Goal: Task Accomplishment & Management: Manage account settings

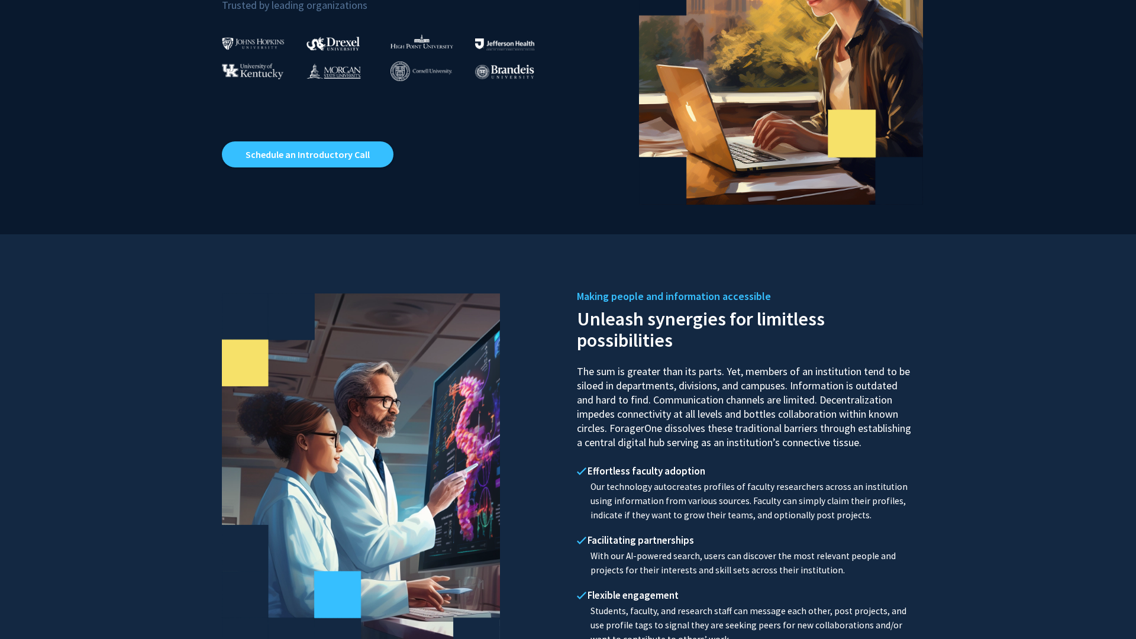
scroll to position [260, 0]
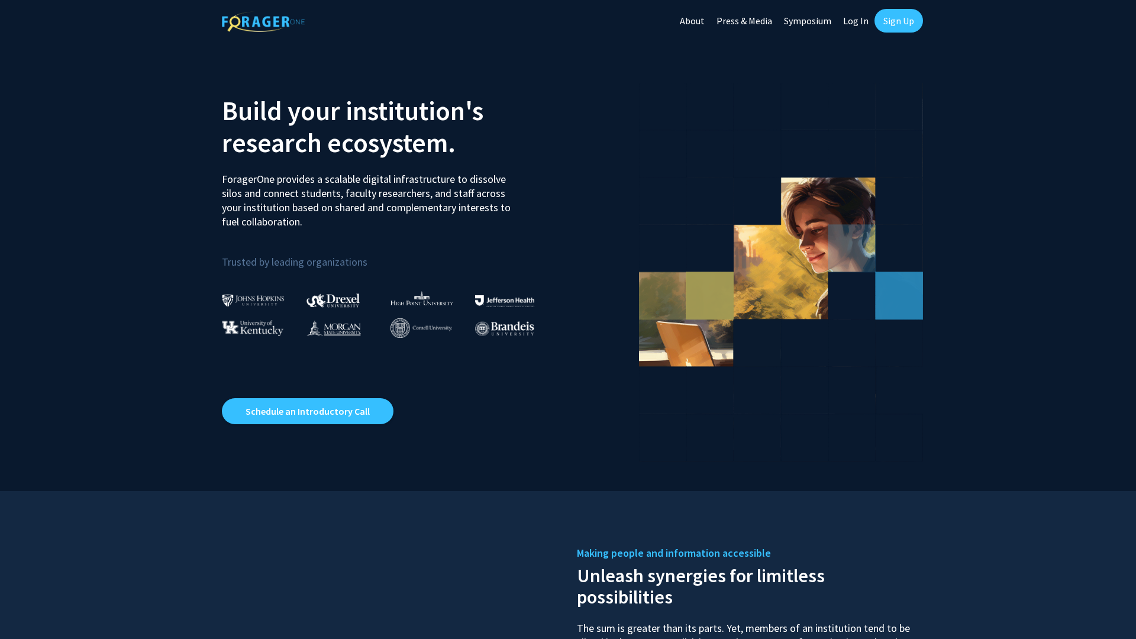
click at [861, 26] on link "Log In" at bounding box center [855, 20] width 37 height 41
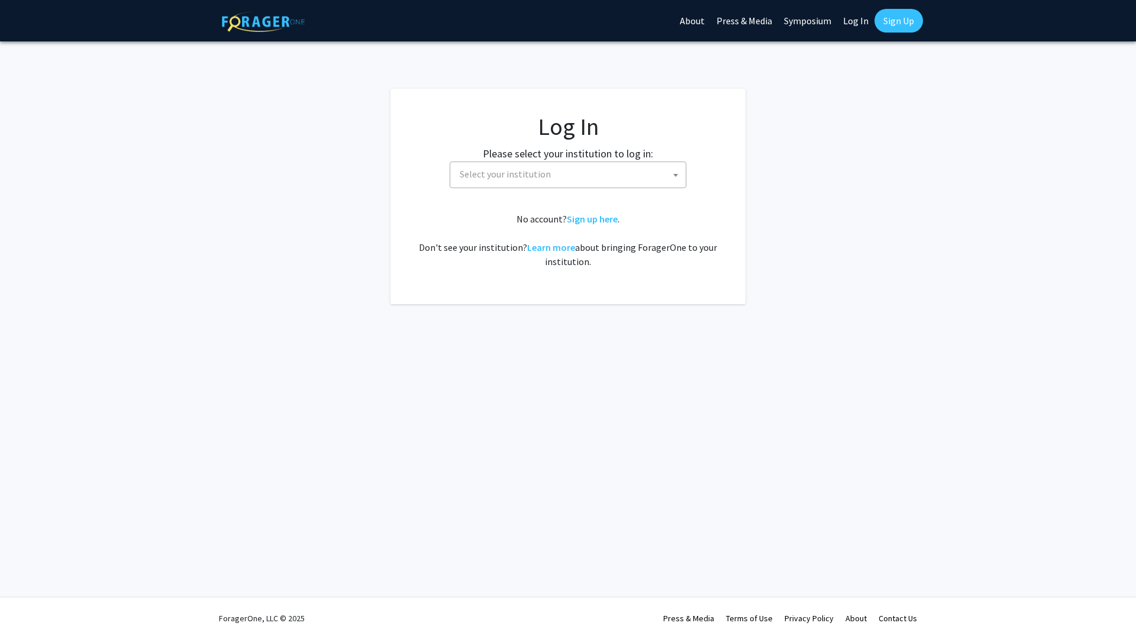
click at [594, 167] on span "Select your institution" at bounding box center [570, 174] width 231 height 24
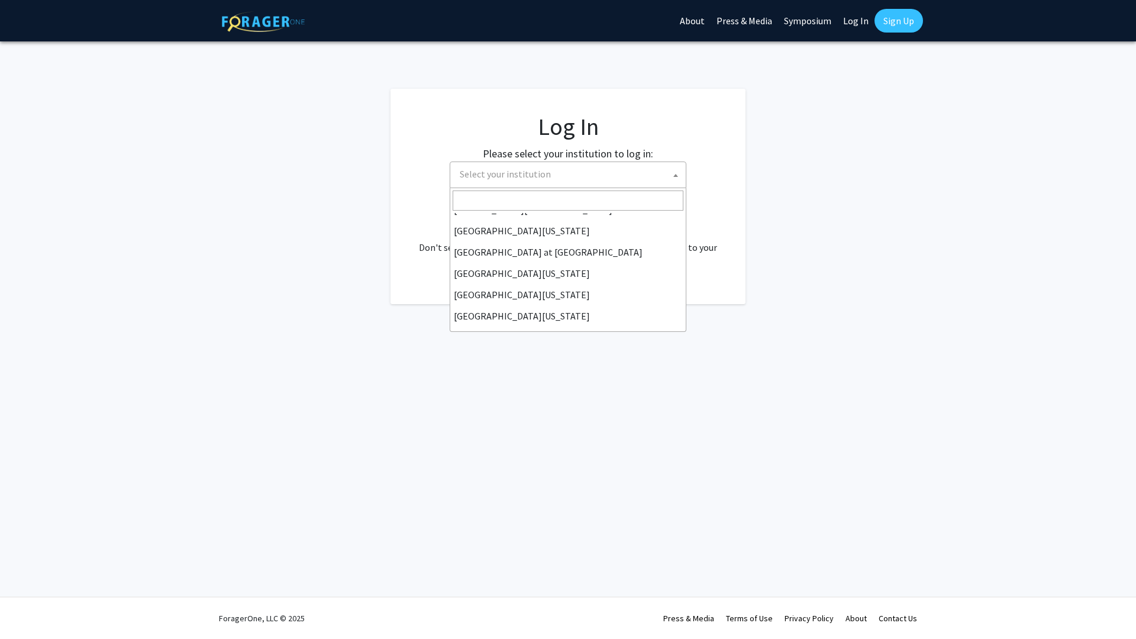
scroll to position [414, 0]
select select "33"
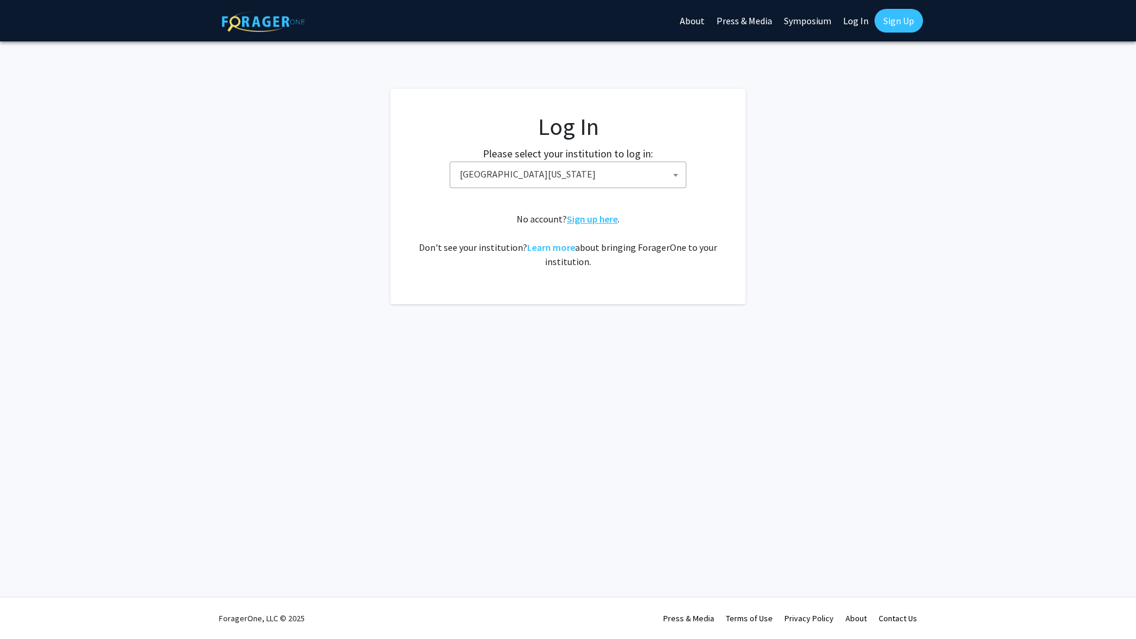
click at [589, 223] on link "Sign up here" at bounding box center [592, 219] width 51 height 12
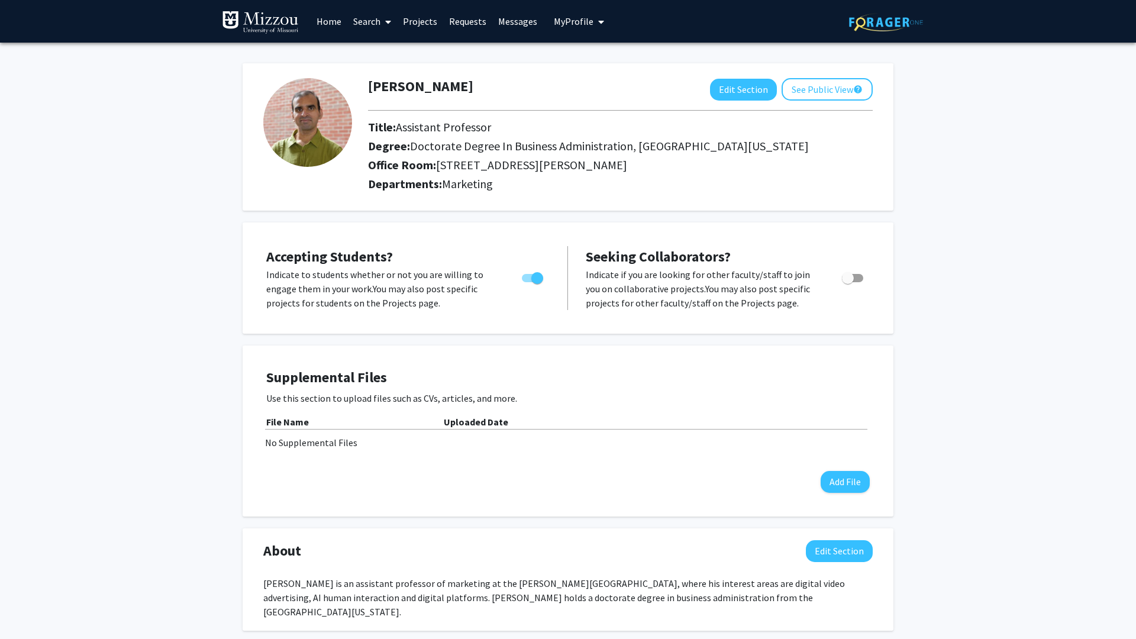
click at [861, 279] on span "Toggle" at bounding box center [852, 278] width 21 height 8
click at [848, 282] on input "Toggle" at bounding box center [847, 282] width 1 height 1
checkbox input "true"
click at [854, 86] on mat-icon "help" at bounding box center [857, 89] width 9 height 14
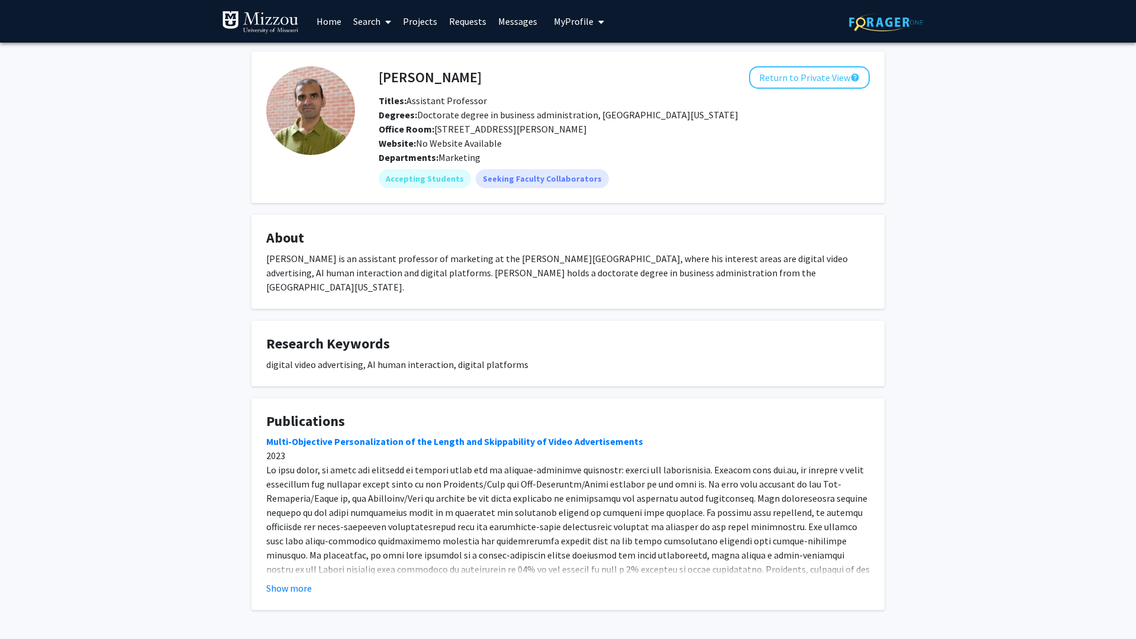
scroll to position [31, 0]
